Goal: Information Seeking & Learning: Understand process/instructions

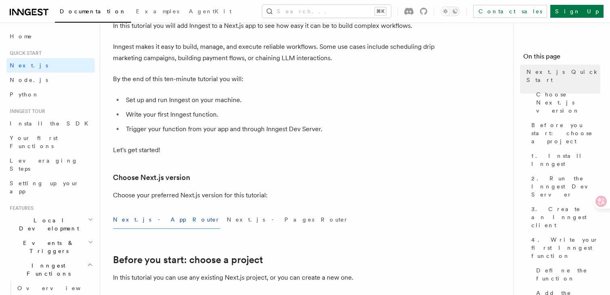
scroll to position [127, 0]
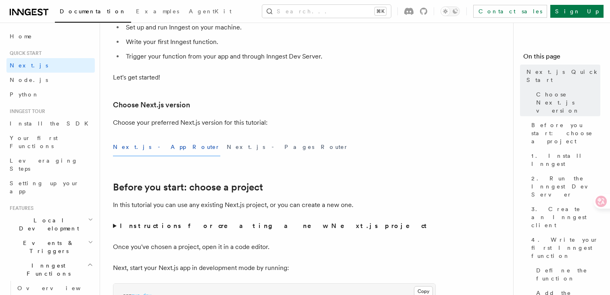
click at [154, 145] on button "Next.js - App Router" at bounding box center [166, 147] width 107 height 18
click at [227, 145] on button "Next.js - Pages Router" at bounding box center [288, 147] width 122 height 18
click at [135, 145] on button "Next.js - App Router" at bounding box center [166, 147] width 107 height 18
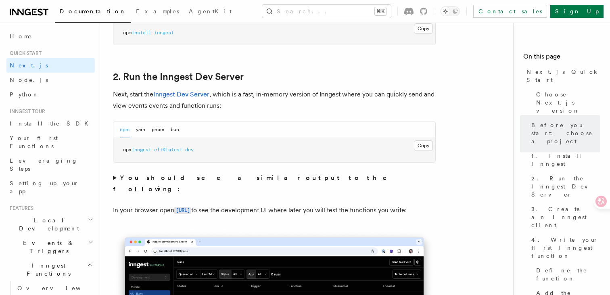
scroll to position [484, 0]
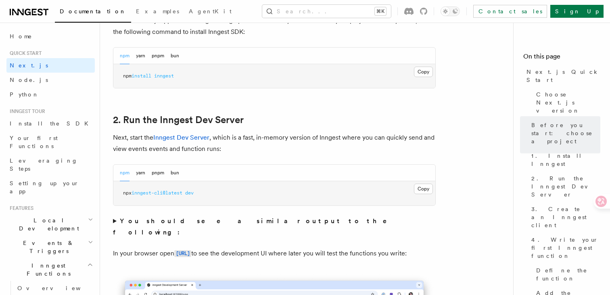
click at [168, 189] on pre "npx inngest-cli@latest dev" at bounding box center [274, 193] width 322 height 24
copy div "npx inngest-cli@latest dev"
